Goal: Navigation & Orientation: Find specific page/section

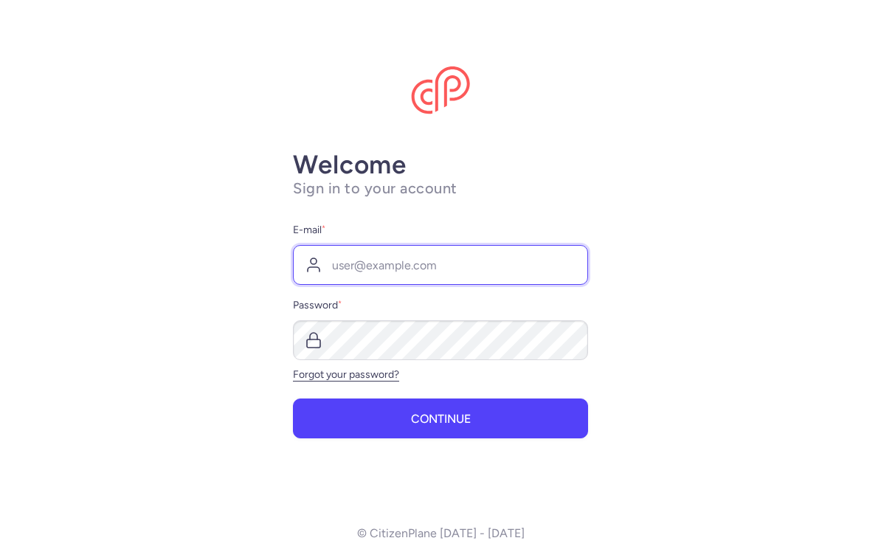
click at [526, 272] on input "E-mail *" at bounding box center [440, 265] width 295 height 40
click at [446, 259] on input "E-mail *" at bounding box center [440, 265] width 295 height 40
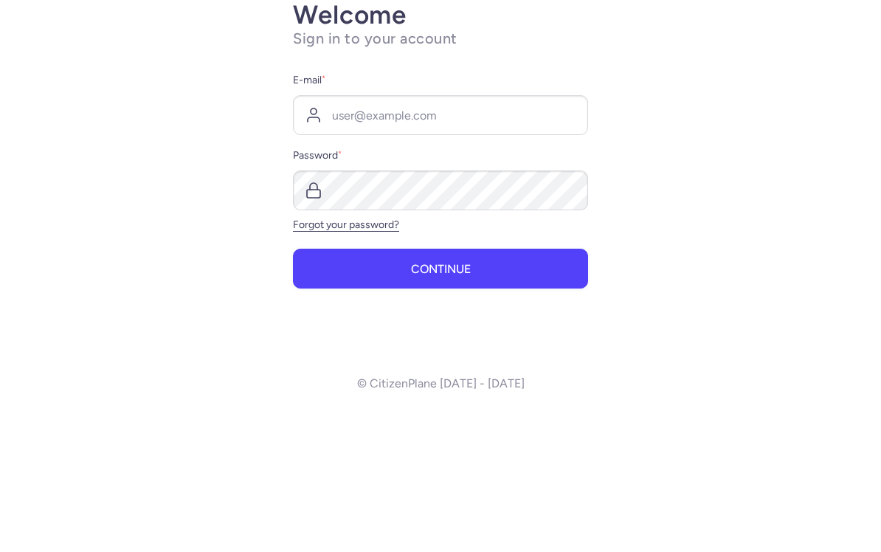
click at [600, 192] on main "Welcome Sign in to your account E-mail * Password * Forgot your password? Conti…" at bounding box center [440, 276] width 881 height 552
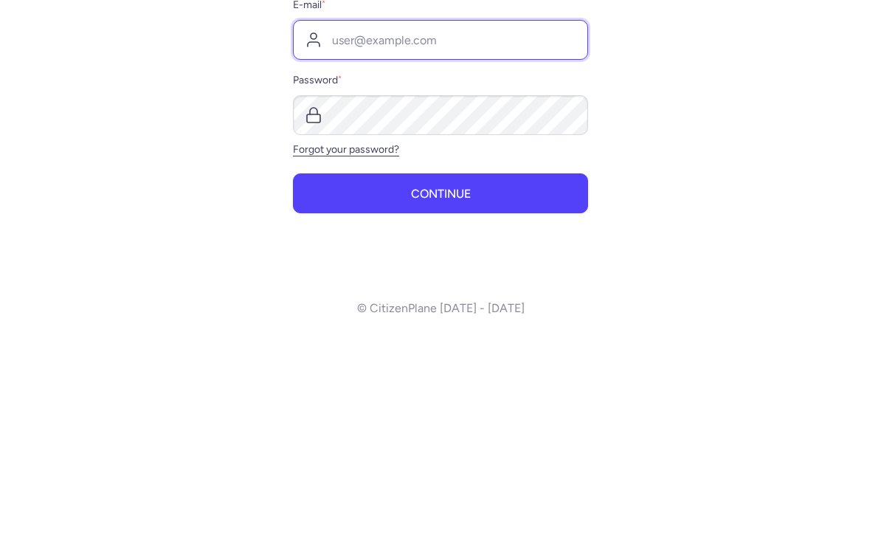
click at [448, 245] on input "E-mail *" at bounding box center [440, 265] width 295 height 40
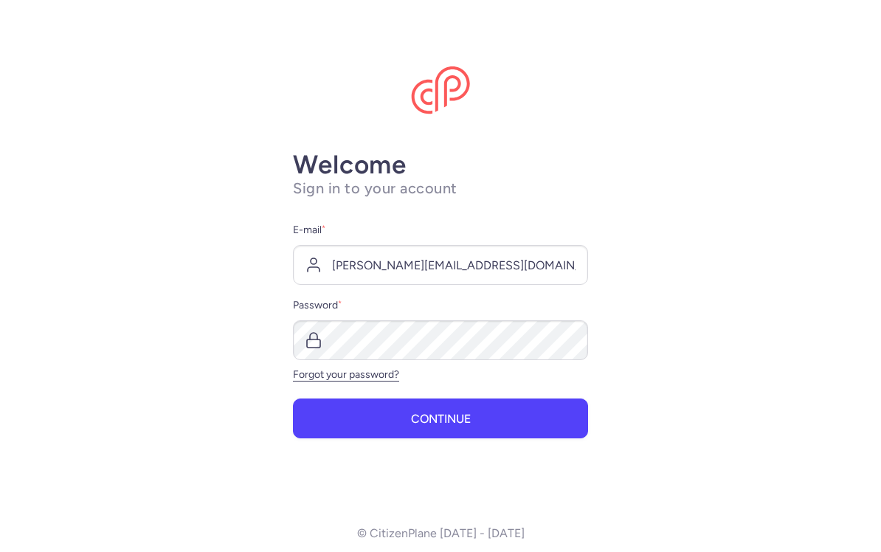
type input "[PERSON_NAME][EMAIL_ADDRESS][DOMAIN_NAME]"
click at [526, 433] on button "Continue" at bounding box center [440, 418] width 295 height 40
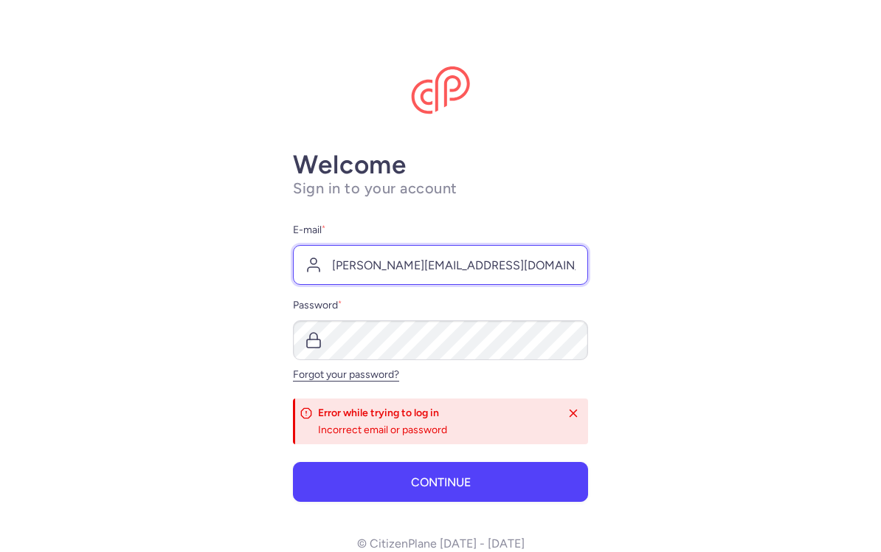
click at [561, 255] on input "[PERSON_NAME][EMAIL_ADDRESS][DOMAIN_NAME]" at bounding box center [440, 265] width 295 height 40
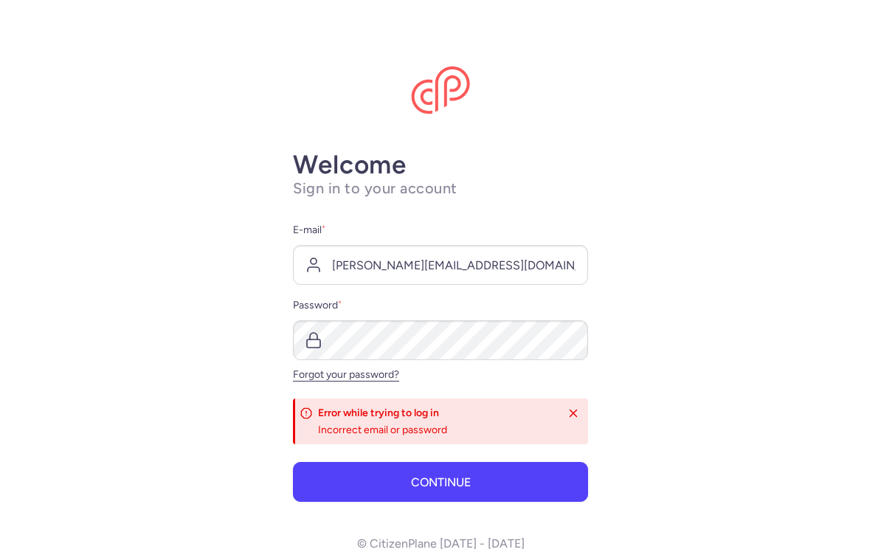
click at [513, 483] on button "Continue" at bounding box center [440, 482] width 295 height 40
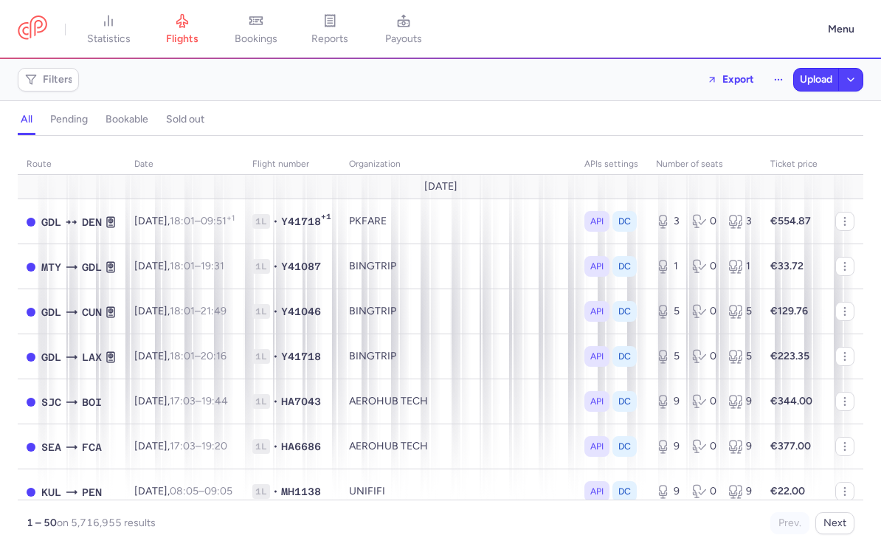
click at [255, 46] on link "bookings" at bounding box center [256, 29] width 74 height 32
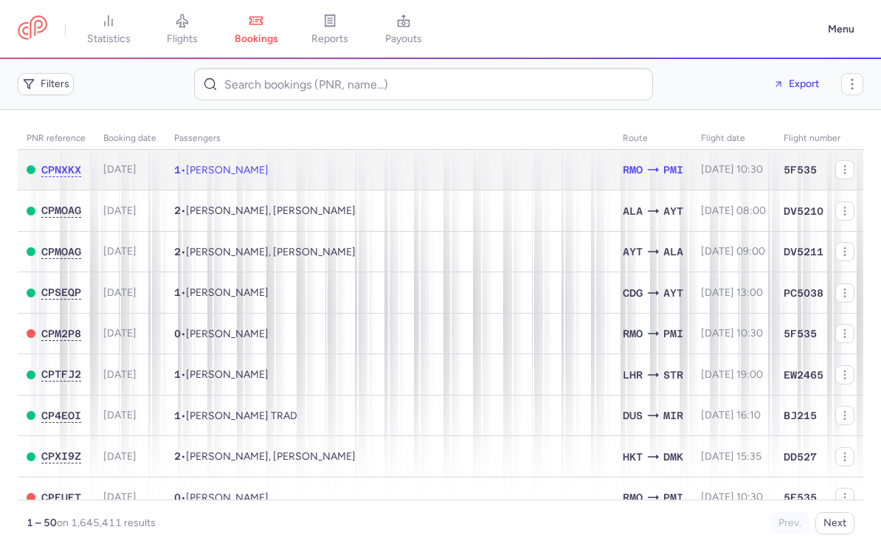
click at [363, 163] on td "1 • [PERSON_NAME] PRUDENT" at bounding box center [389, 170] width 449 height 41
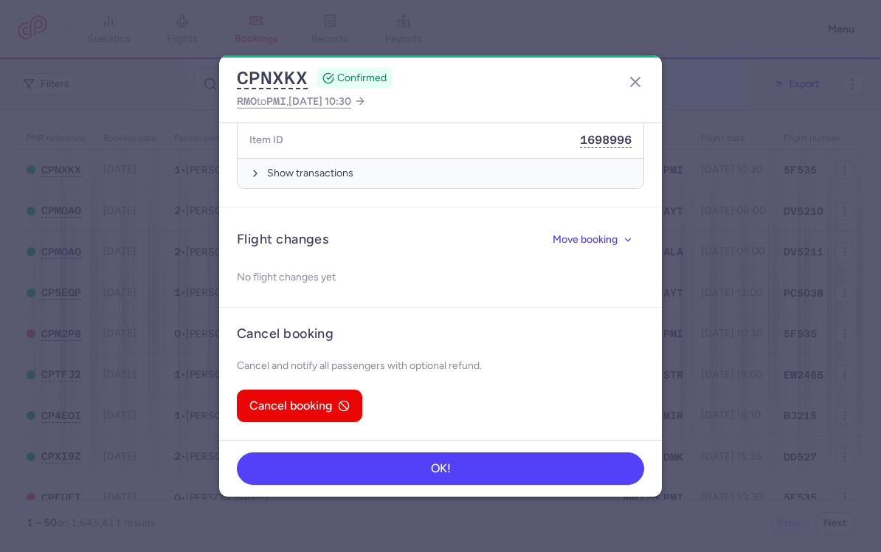
click at [635, 88] on icon "button" at bounding box center [635, 82] width 18 height 18
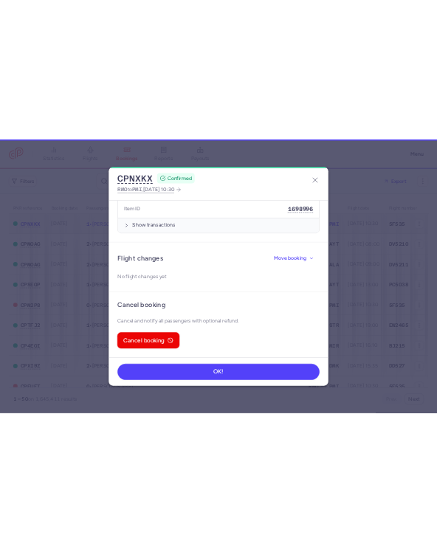
scroll to position [724, 0]
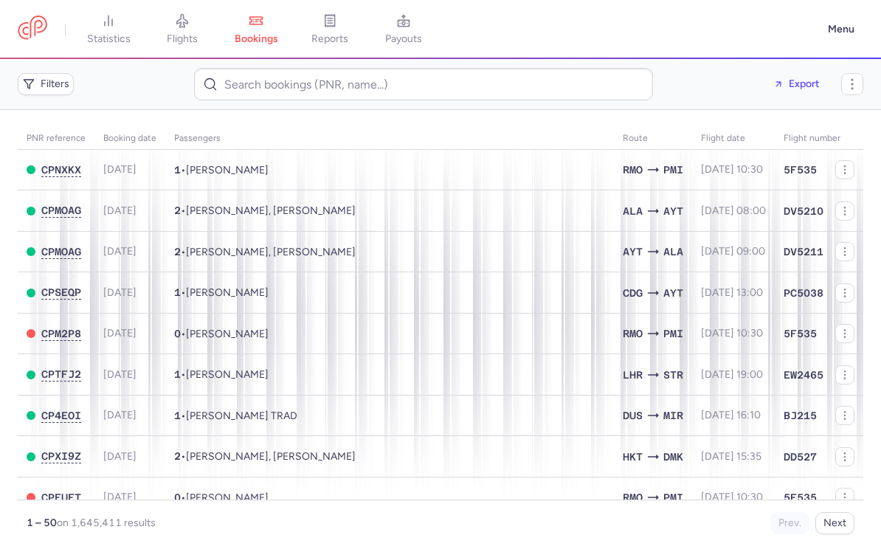
click at [346, 31] on link "reports" at bounding box center [330, 29] width 74 height 32
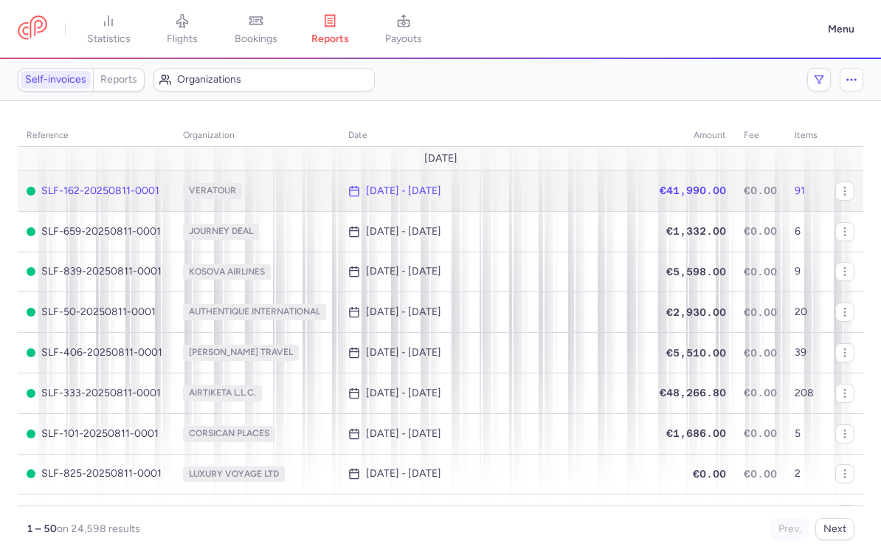
click at [847, 185] on icon "button" at bounding box center [845, 191] width 12 height 12
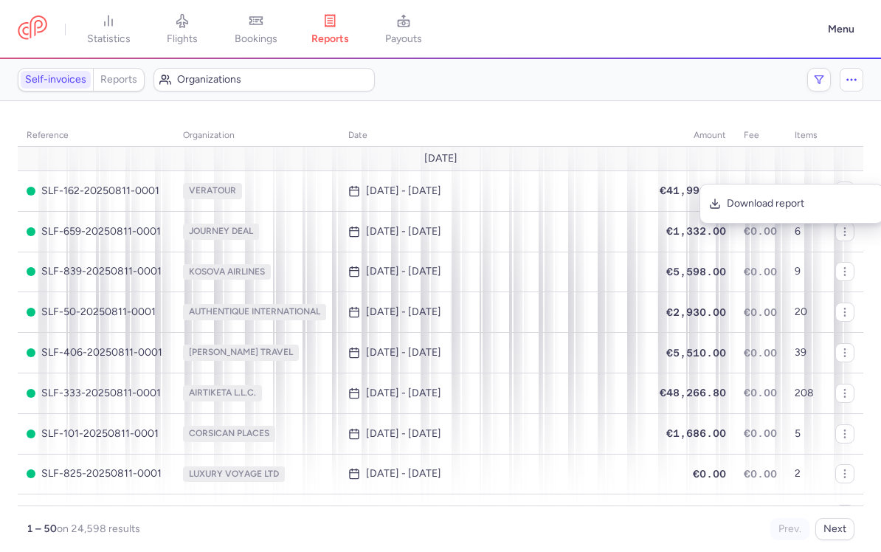
click at [863, 120] on section "reference organization date amount fee items [DATE] SLF-162-20250811-0001 VERAT…" at bounding box center [440, 326] width 881 height 451
click at [839, 28] on button "Menu" at bounding box center [841, 29] width 44 height 28
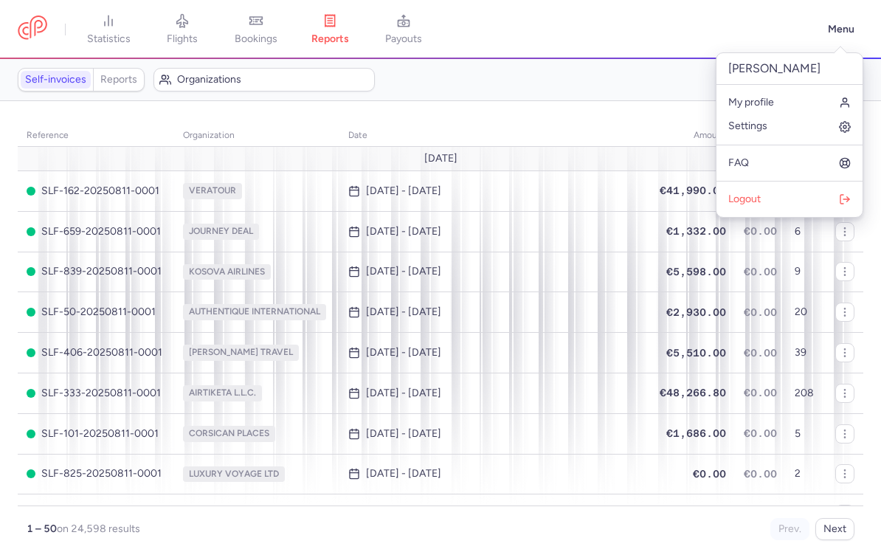
click at [775, 116] on link "Settings" at bounding box center [789, 126] width 146 height 24
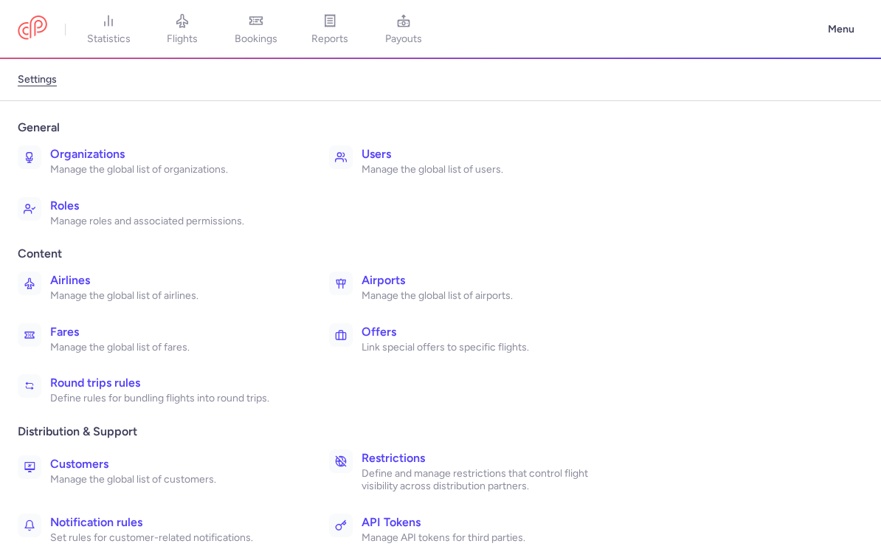
click at [384, 161] on h3 "Users" at bounding box center [484, 154] width 246 height 18
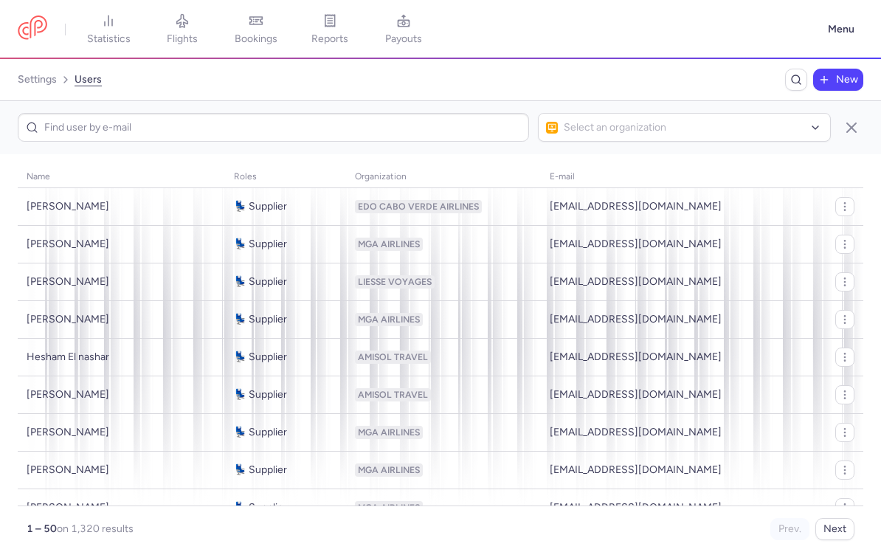
click at [39, 89] on link "settings" at bounding box center [37, 80] width 39 height 24
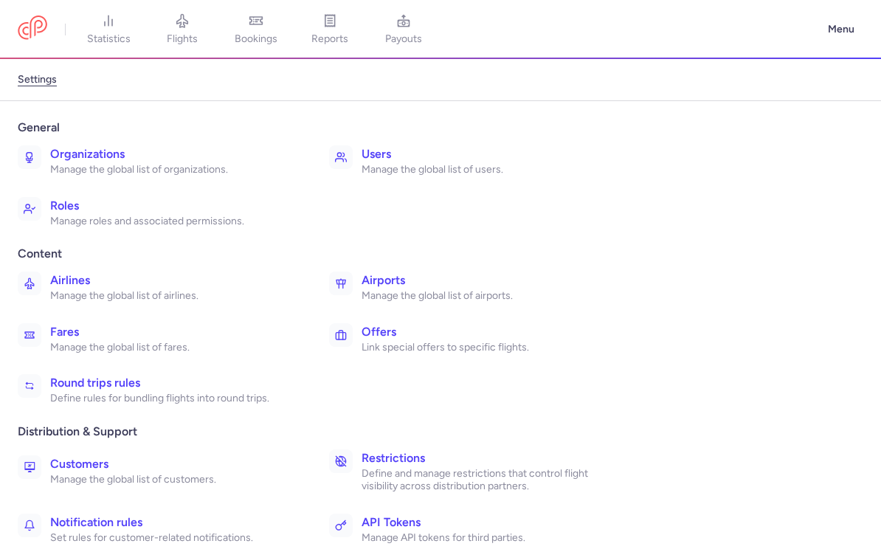
click at [215, 286] on h3 "Airlines" at bounding box center [173, 280] width 246 height 18
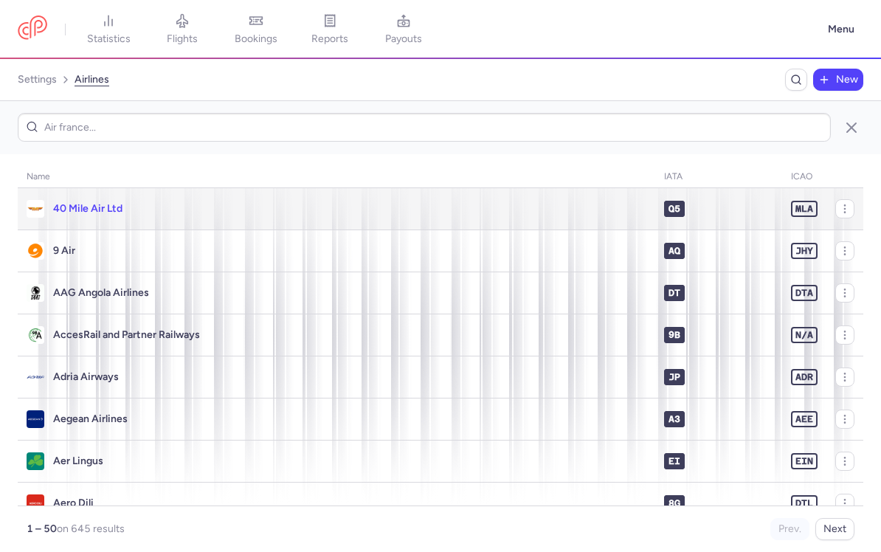
click at [846, 203] on icon "button" at bounding box center [845, 209] width 12 height 12
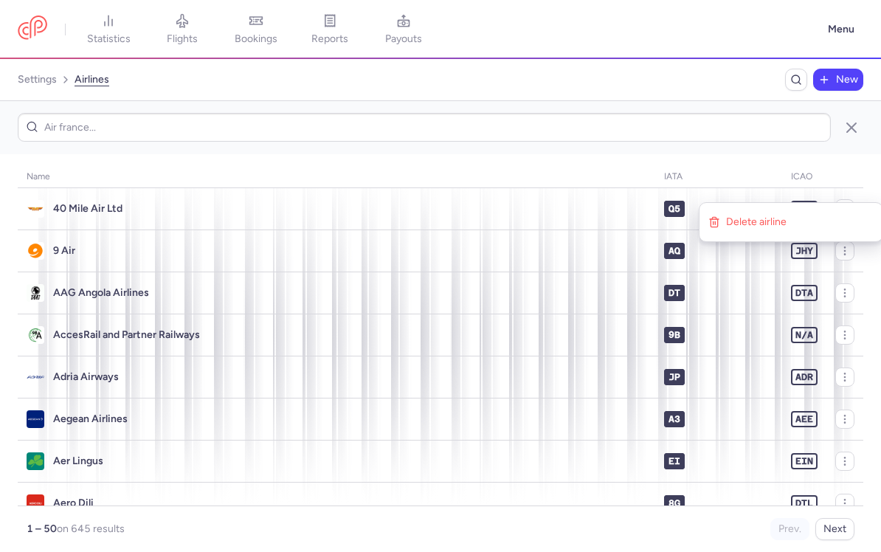
click at [21, 82] on link "settings" at bounding box center [37, 80] width 39 height 24
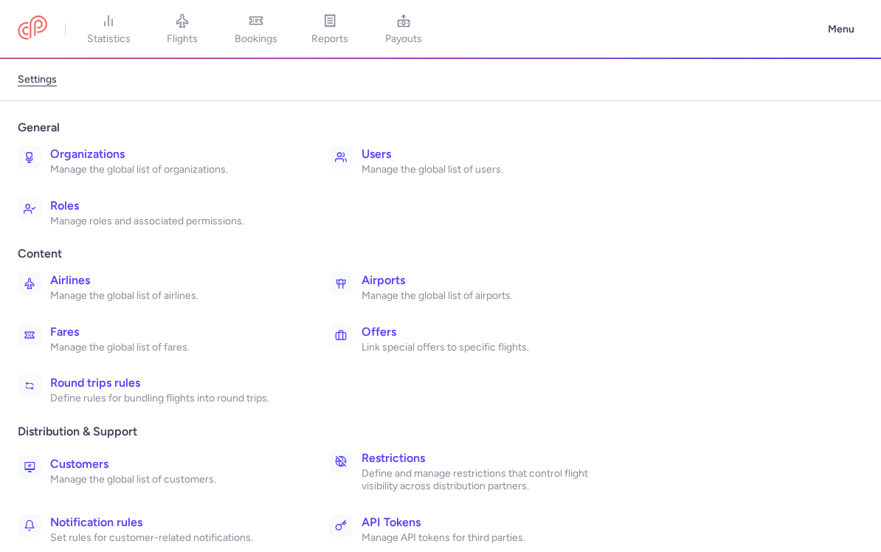
click at [412, 277] on h3 "Airports" at bounding box center [484, 280] width 246 height 18
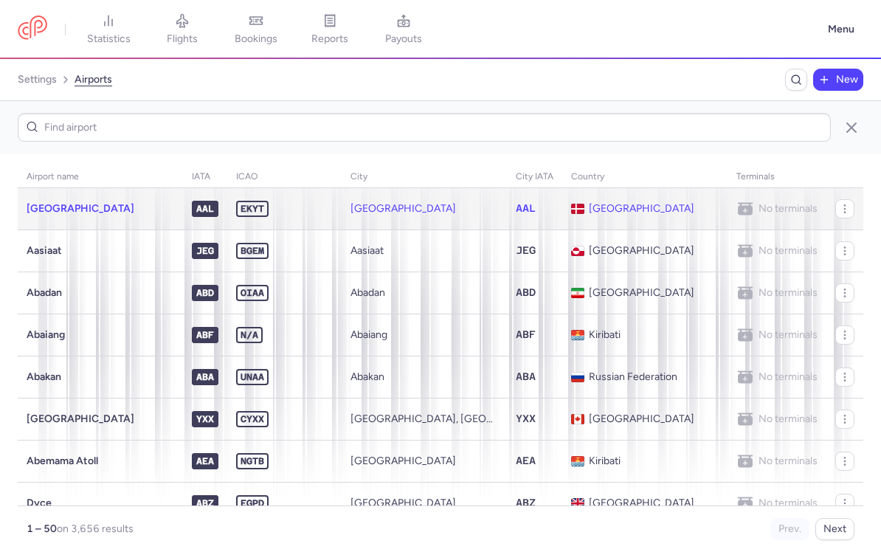
click at [841, 207] on icon "button" at bounding box center [845, 209] width 12 height 12
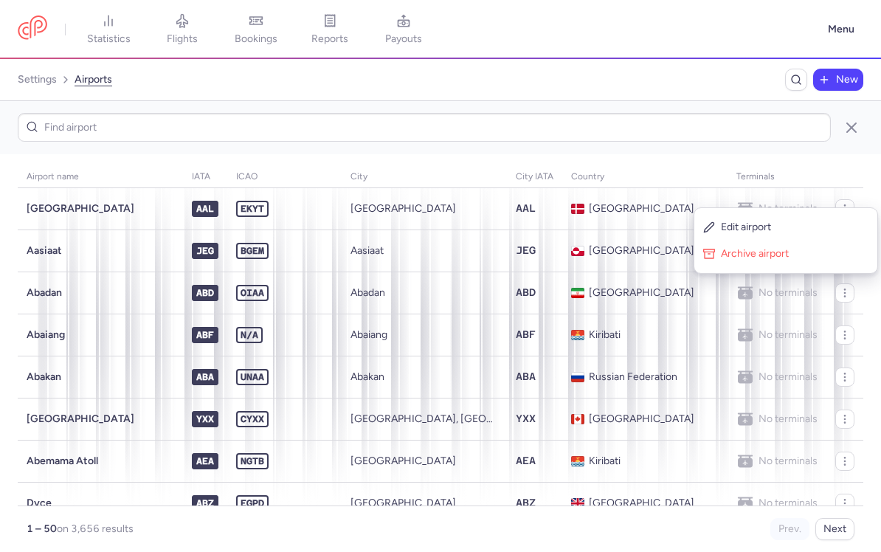
click at [854, 162] on section "Airport name IATA ICAO City City IATA Country Terminals [GEOGRAPHIC_DATA] AAL E…" at bounding box center [440, 353] width 881 height 398
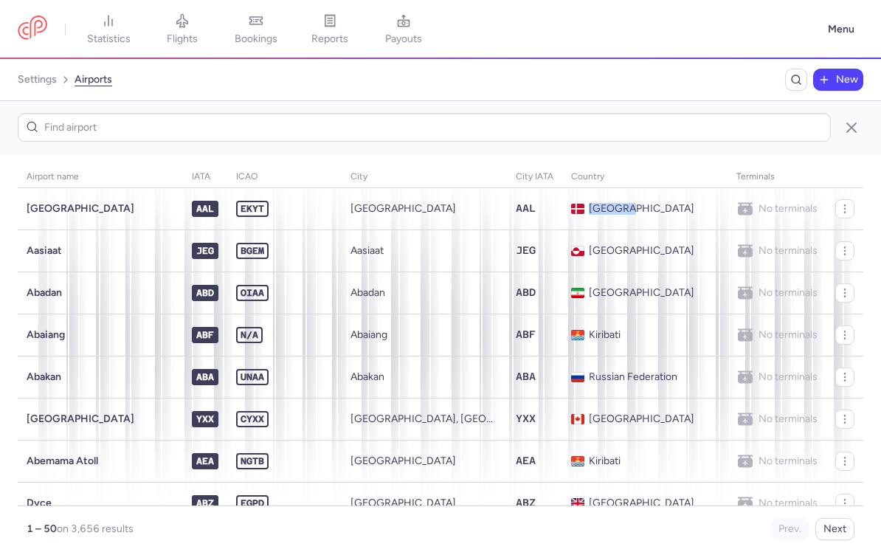
click at [700, 156] on section "Airport name IATA ICAO City City IATA Country Terminals [GEOGRAPHIC_DATA] AAL E…" at bounding box center [440, 353] width 881 height 398
